Goal: Task Accomplishment & Management: Complete application form

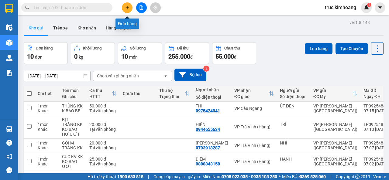
click at [125, 9] on icon "plus" at bounding box center [127, 7] width 4 height 4
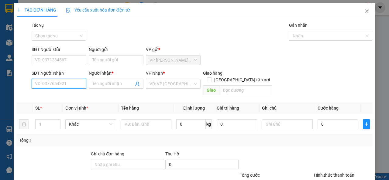
click at [56, 85] on input "SĐT Người Nhận" at bounding box center [59, 84] width 55 height 10
type input "0913053873"
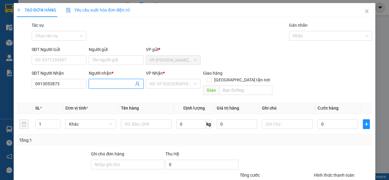
click at [109, 86] on input "Người nhận *" at bounding box center [112, 84] width 41 height 7
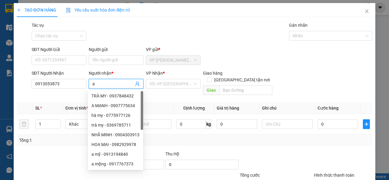
type input "a"
type input "A CHÍN"
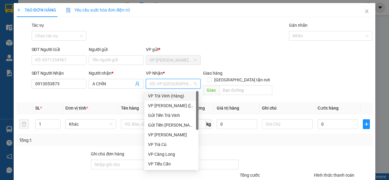
click at [154, 96] on div "VP Trà Vinh (Hàng)" at bounding box center [171, 96] width 47 height 7
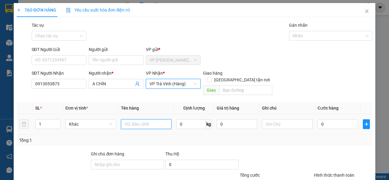
click at [135, 120] on input "text" at bounding box center [146, 125] width 51 height 10
type input "BÌNH OXI M VÀNG KK"
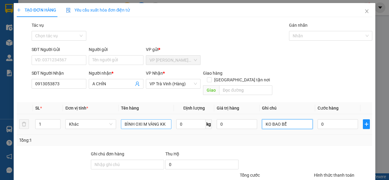
type input "KO BAO BỂ"
type input "3"
type input "35"
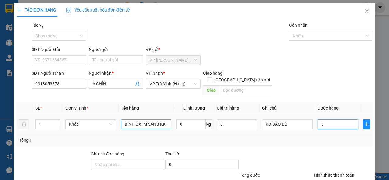
type input "35"
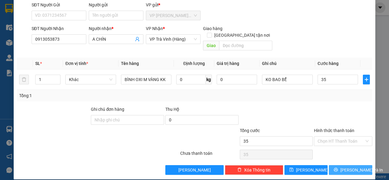
type input "35.000"
click at [334, 165] on button "[PERSON_NAME] và In" at bounding box center [350, 170] width 43 height 10
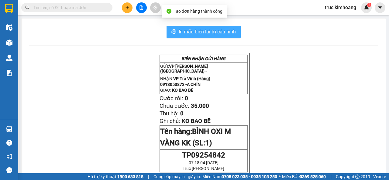
click at [234, 30] on button "In mẫu biên lai tự cấu hình" at bounding box center [204, 32] width 74 height 12
click at [210, 33] on span "In mẫu biên lai tự cấu hình" at bounding box center [207, 32] width 57 height 8
